Goal: Transaction & Acquisition: Purchase product/service

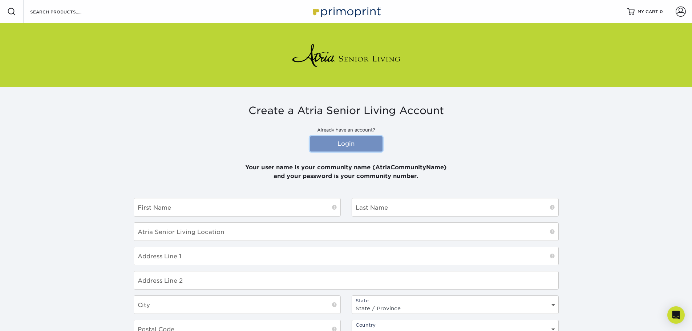
click at [348, 139] on link "Login" at bounding box center [346, 143] width 73 height 15
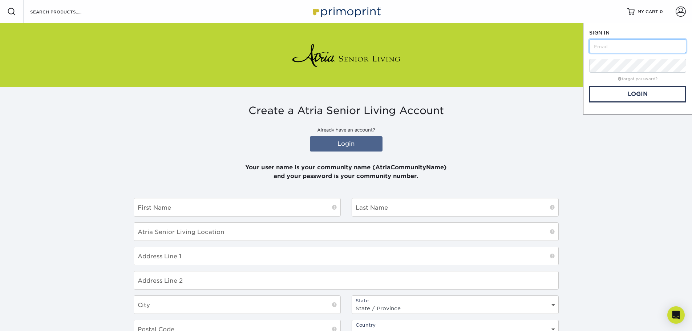
click at [624, 48] on input "text" at bounding box center [637, 46] width 97 height 14
type input "atriacrossroadsplace"
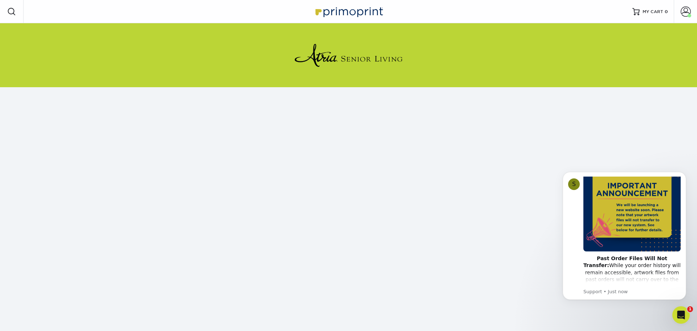
scroll to position [145, 0]
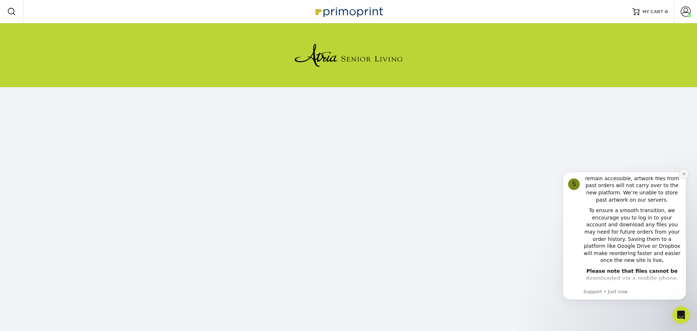
click at [685, 175] on icon "Dismiss notification" at bounding box center [684, 174] width 4 height 4
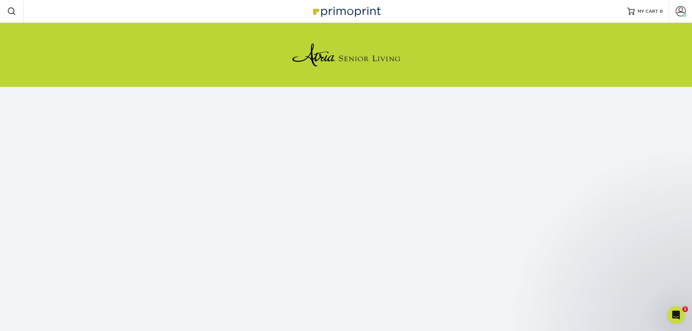
scroll to position [0, 0]
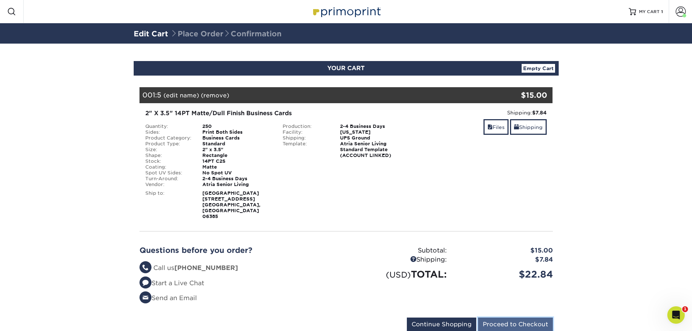
click at [511, 317] on input "Proceed to Checkout" at bounding box center [515, 324] width 75 height 14
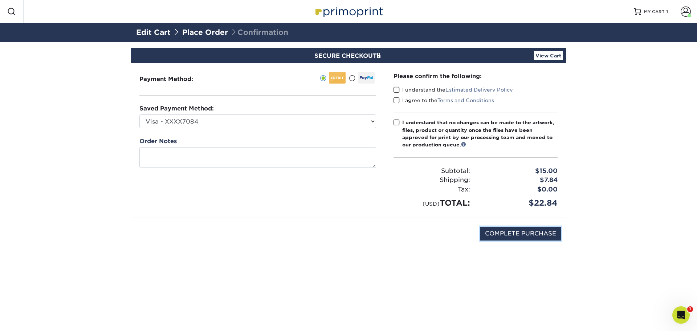
drag, startPoint x: 524, startPoint y: 234, endPoint x: 372, endPoint y: 146, distance: 176.2
click at [260, 272] on section "SECURE CHECKOUT View Cart Payment Method: Saved Payment Method:" at bounding box center [348, 158] width 697 height 232
click at [393, 125] on div "Please confirm the following: I understand the Estimated Delivery Policy I agre…" at bounding box center [476, 140] width 182 height 154
click at [395, 125] on span at bounding box center [397, 122] width 6 height 7
click at [0, 0] on input "I understand that no changes can be made to the artwork, files, product or quan…" at bounding box center [0, 0] width 0 height 0
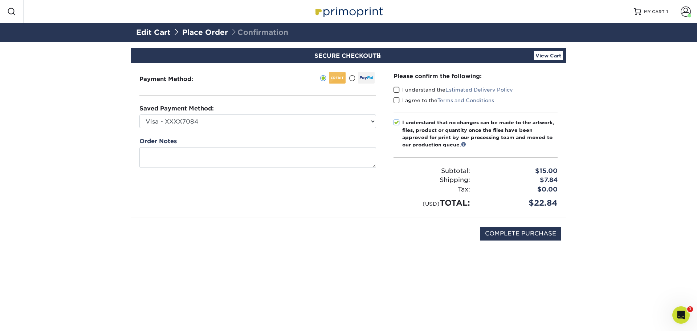
click at [395, 90] on span at bounding box center [397, 89] width 6 height 7
click at [0, 0] on input "I understand the Estimated Delivery Policy" at bounding box center [0, 0] width 0 height 0
click at [396, 102] on span at bounding box center [397, 100] width 6 height 7
click at [0, 0] on input "I agree to the Terms and Conditions" at bounding box center [0, 0] width 0 height 0
click at [514, 223] on div "COMPLETE PURCHASE" at bounding box center [348, 237] width 425 height 39
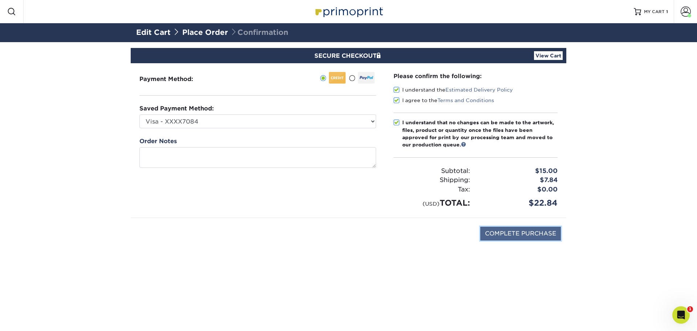
click at [515, 234] on input "COMPLETE PURCHASE" at bounding box center [520, 234] width 81 height 14
type input "PROCESSING, PLEASE WAIT..."
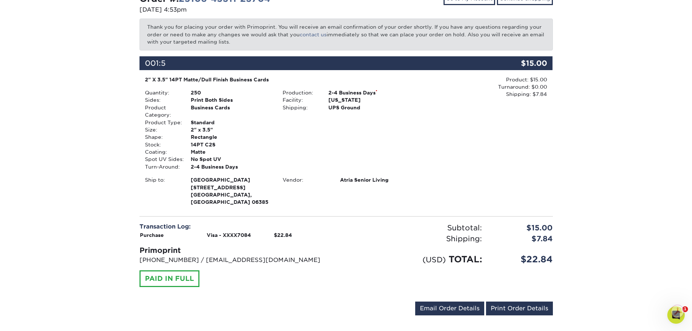
scroll to position [92, 0]
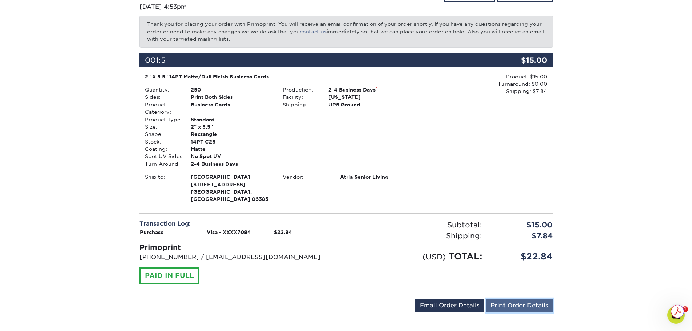
click at [494, 300] on link "Print Order Details" at bounding box center [519, 306] width 67 height 14
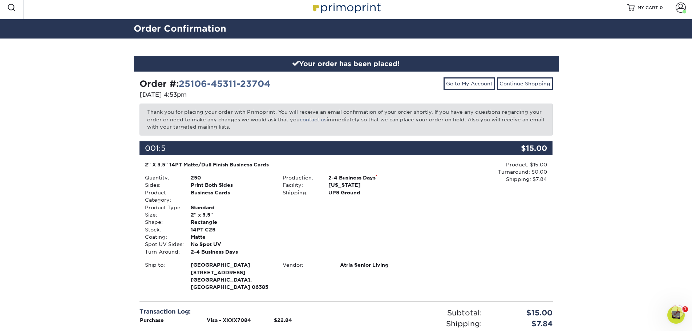
scroll to position [0, 0]
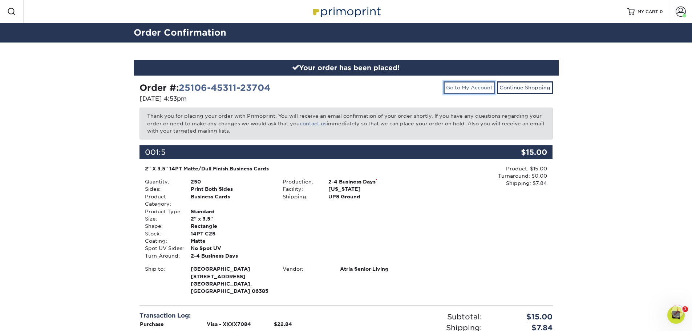
click at [464, 84] on link "Go to My Account" at bounding box center [469, 87] width 52 height 12
